Goal: Task Accomplishment & Management: Use online tool/utility

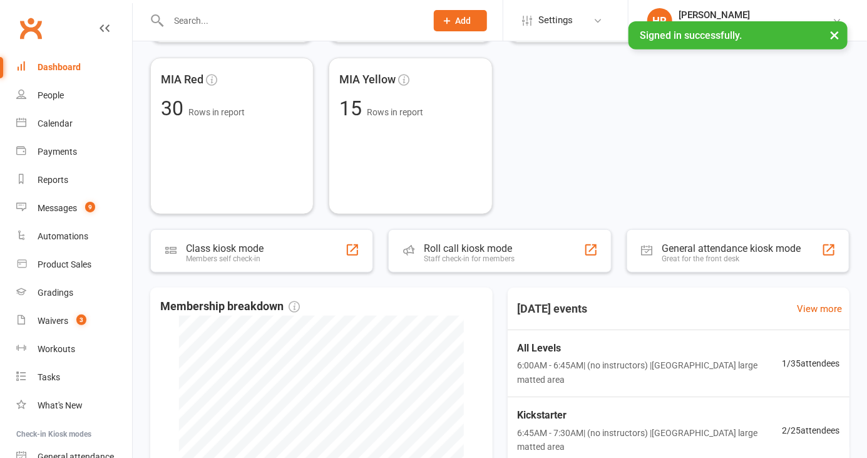
scroll to position [217, 0]
click at [521, 252] on div "Roll call kiosk mode Staff check-in for members" at bounding box center [499, 250] width 223 height 43
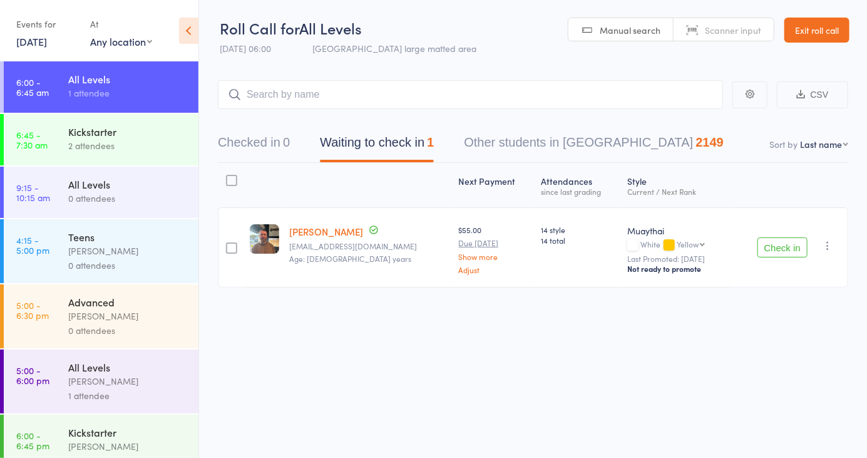
click at [724, 33] on span "Scanner input" at bounding box center [733, 30] width 56 height 13
click at [649, 91] on input "search" at bounding box center [470, 94] width 505 height 29
click at [786, 349] on div "Roll Call for All Levels 13 Oct 06:00 Miami large matted area Manual search Sca…" at bounding box center [433, 229] width 867 height 458
click at [783, 252] on button "Check in" at bounding box center [782, 247] width 50 height 20
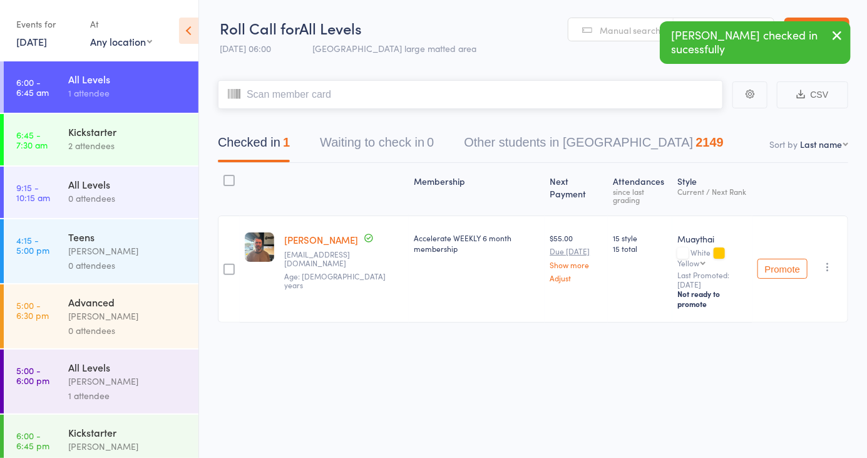
click at [608, 90] on input "search" at bounding box center [470, 94] width 505 height 29
click at [830, 146] on select "First name Last name Birthday today? Behind on payments? Check in time Next pay…" at bounding box center [824, 144] width 48 height 13
select select "4"
click at [800, 138] on select "First name Last name Birthday today? Behind on payments? Check in time Next pay…" at bounding box center [824, 144] width 48 height 13
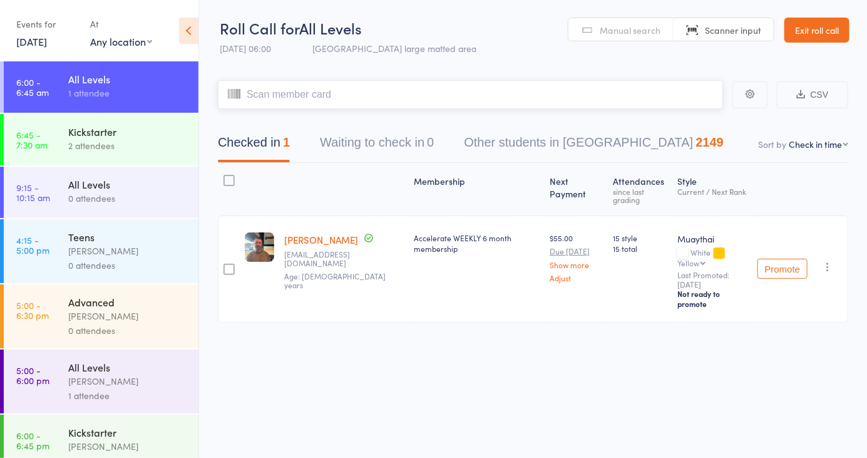
click at [555, 109] on input "search" at bounding box center [470, 94] width 505 height 29
click at [577, 108] on input "search" at bounding box center [470, 94] width 505 height 29
click at [633, 108] on input "search" at bounding box center [470, 94] width 505 height 29
type input "5371"
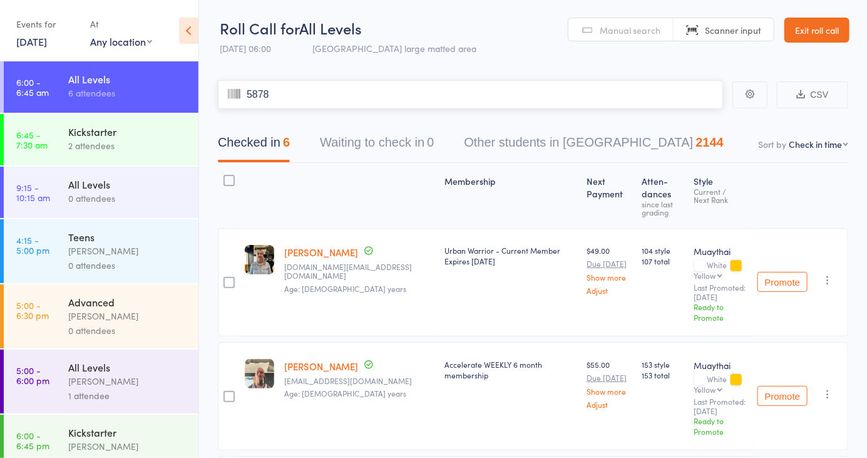
type input "5878"
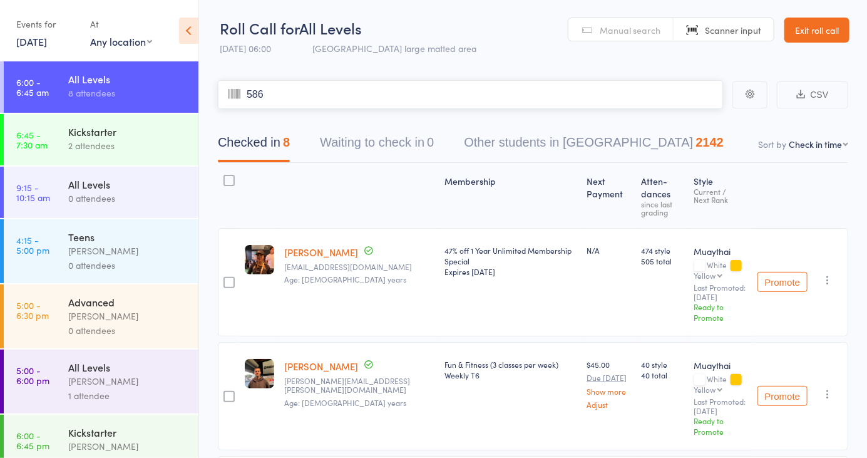
type input "5864"
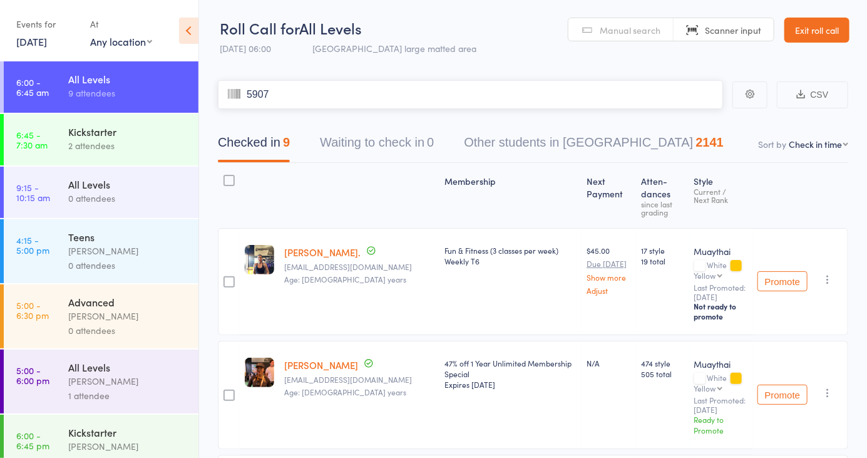
type input "5907"
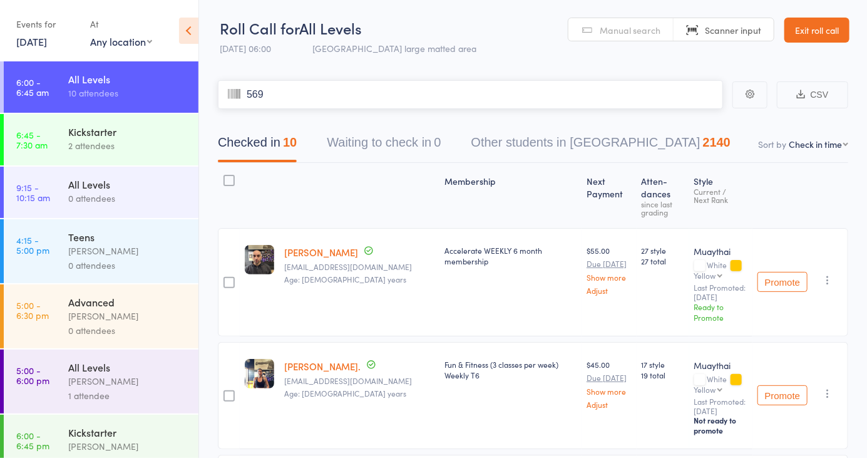
type input "5694"
